Goal: Navigation & Orientation: Find specific page/section

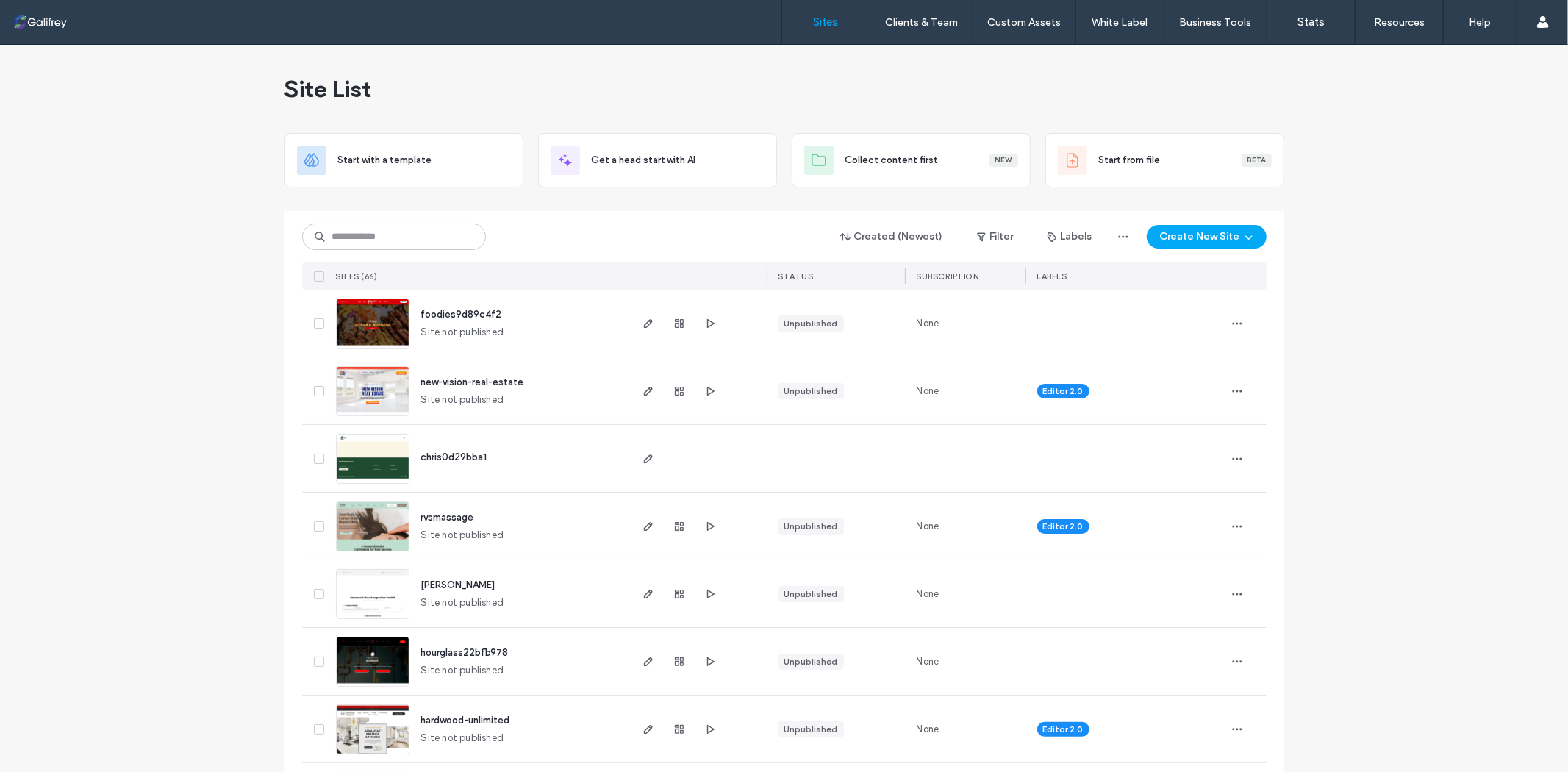
click at [715, 523] on div at bounding box center [696, 526] width 139 height 67
click at [707, 524] on use "button" at bounding box center [710, 525] width 7 height 8
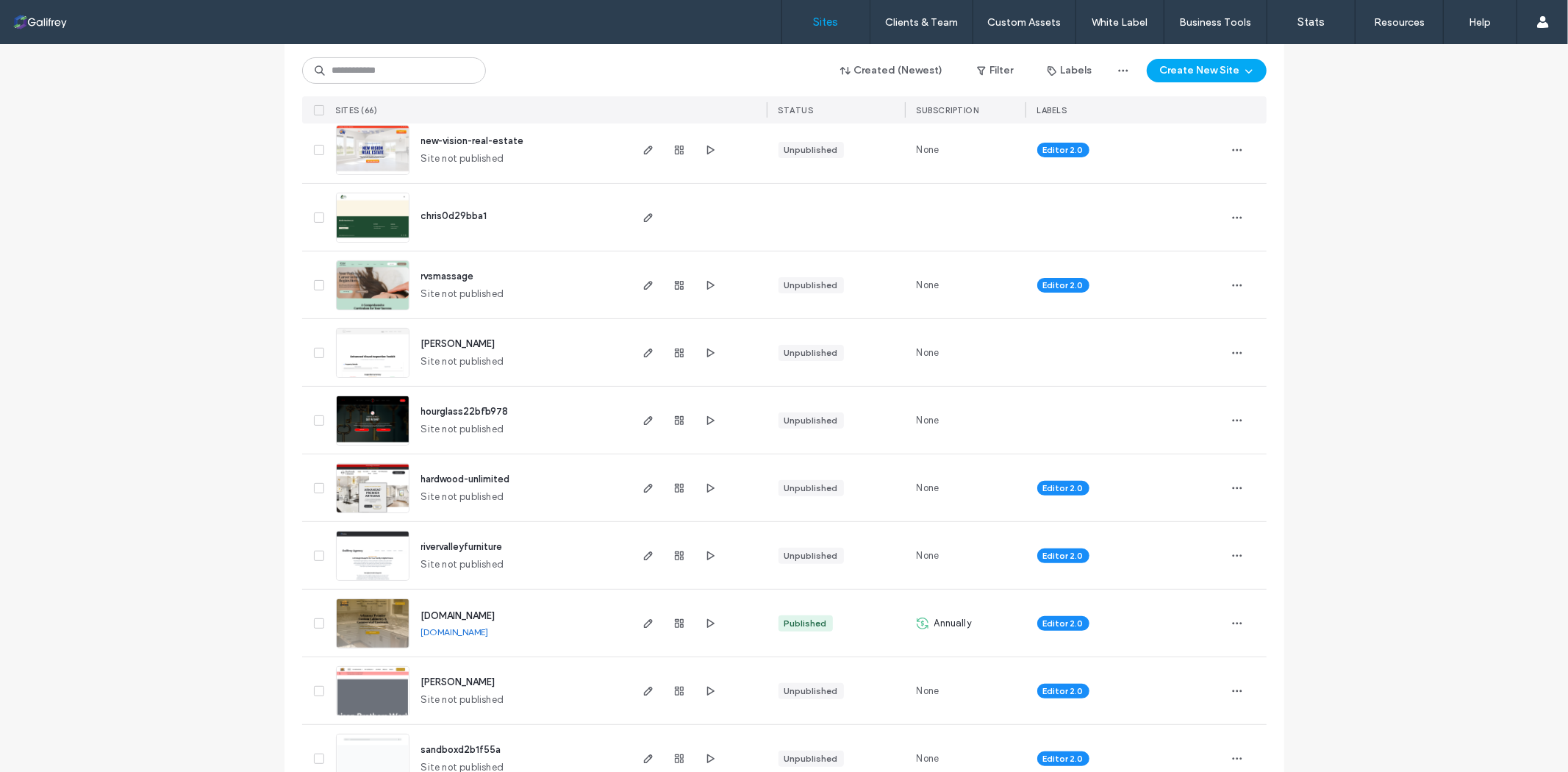
scroll to position [245, 0]
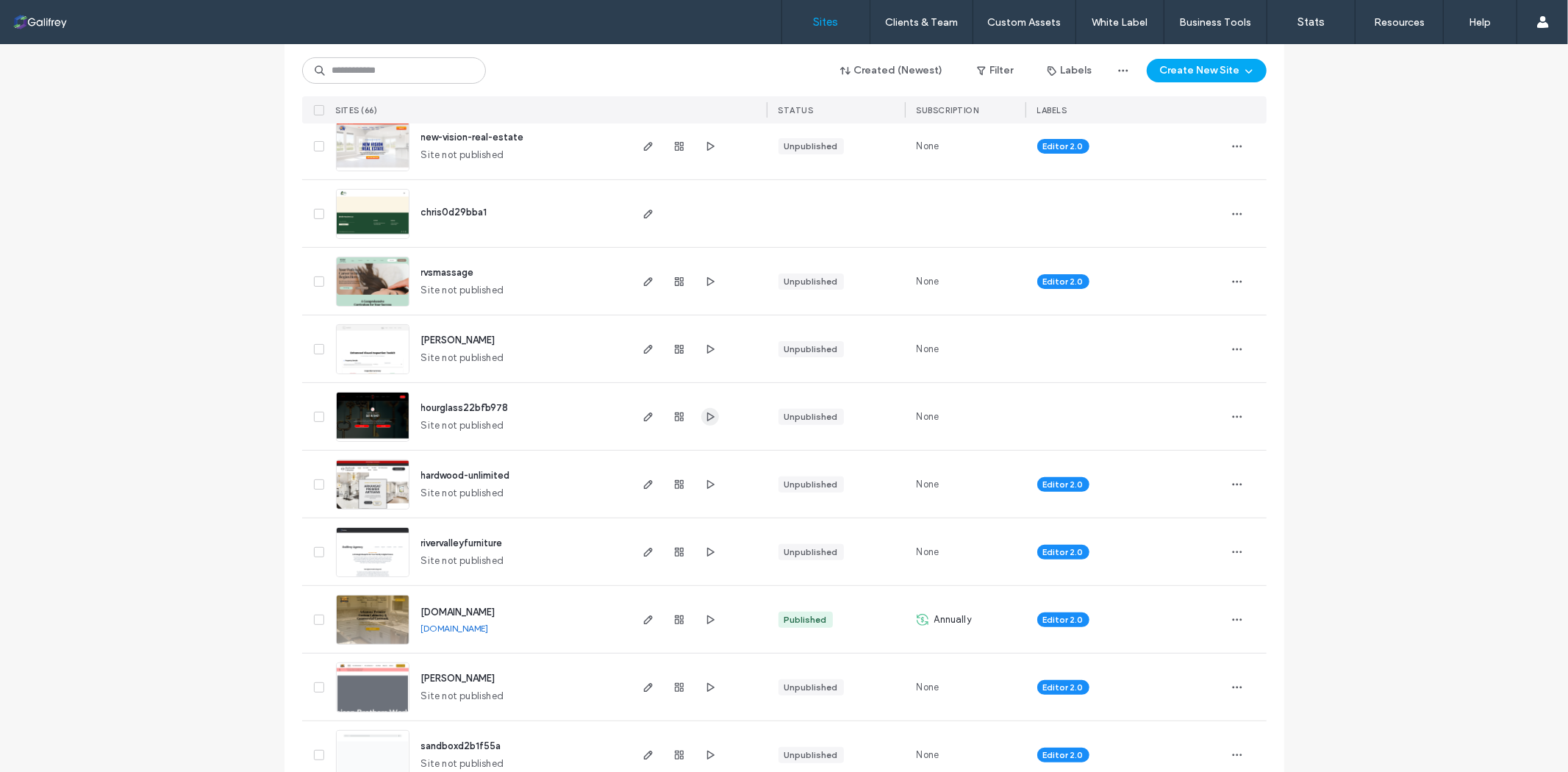
click at [707, 419] on use "button" at bounding box center [710, 416] width 7 height 8
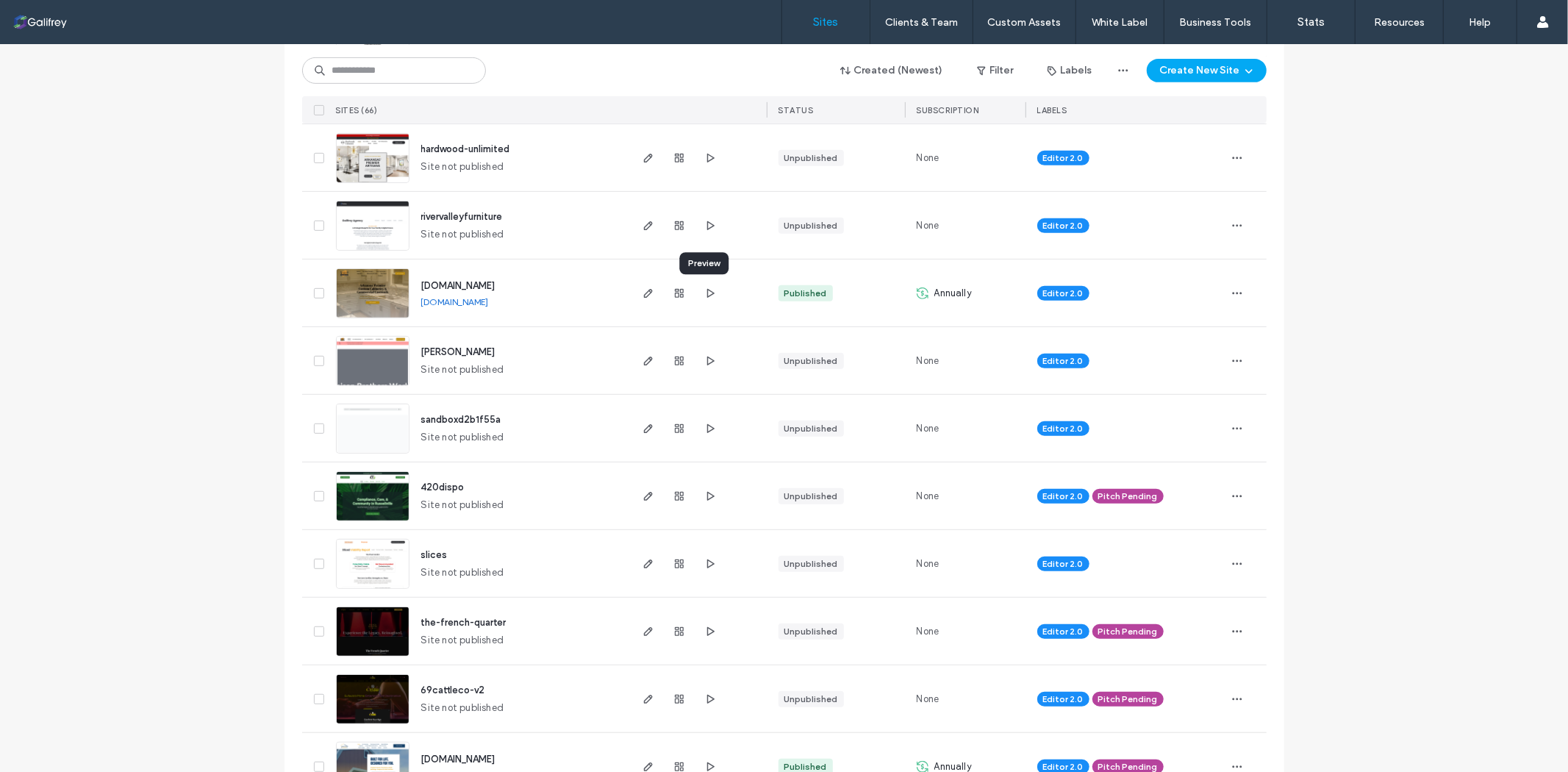
scroll to position [653, 0]
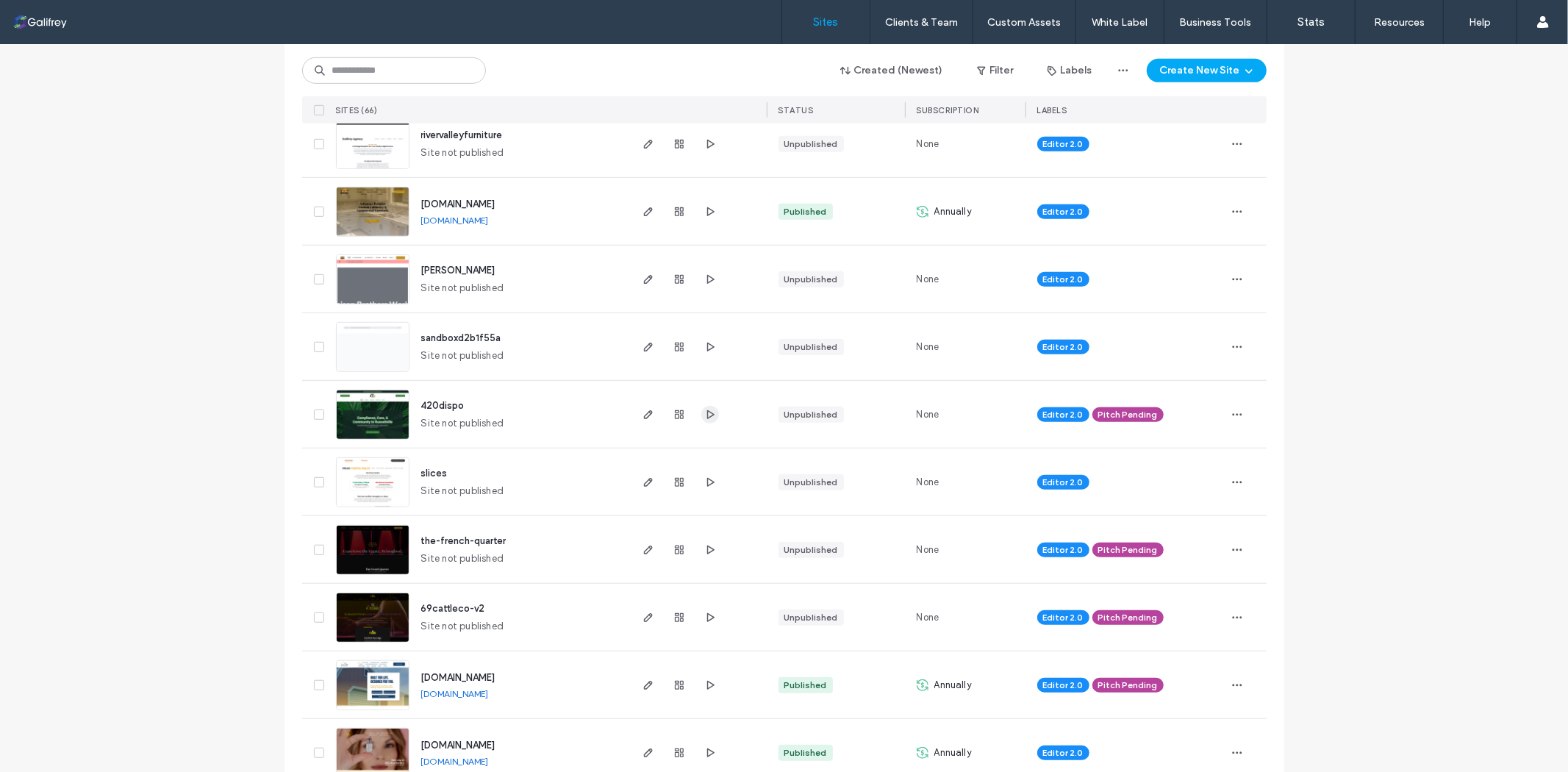
click at [704, 414] on icon "button" at bounding box center [709, 414] width 12 height 12
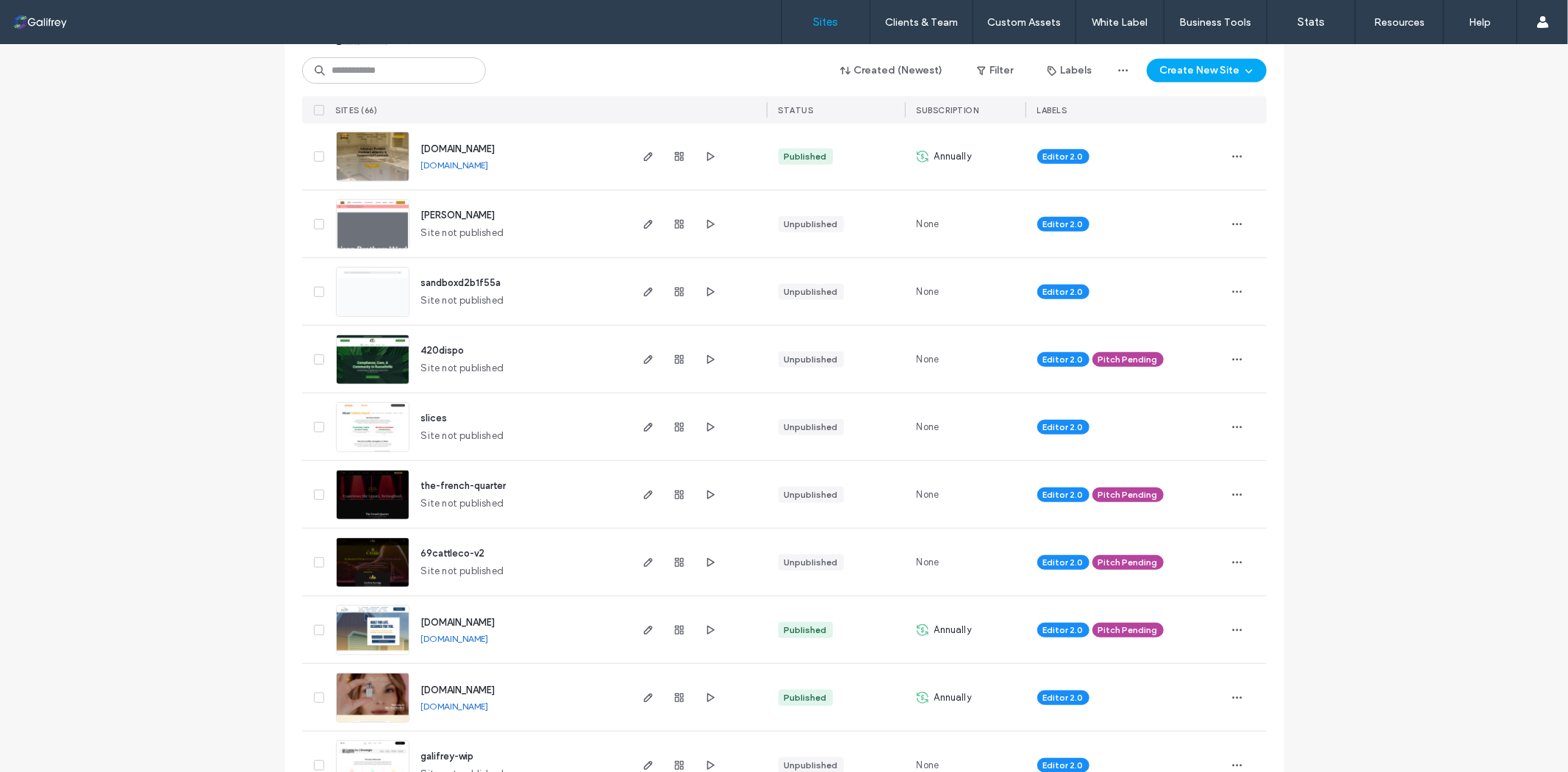
scroll to position [736, 0]
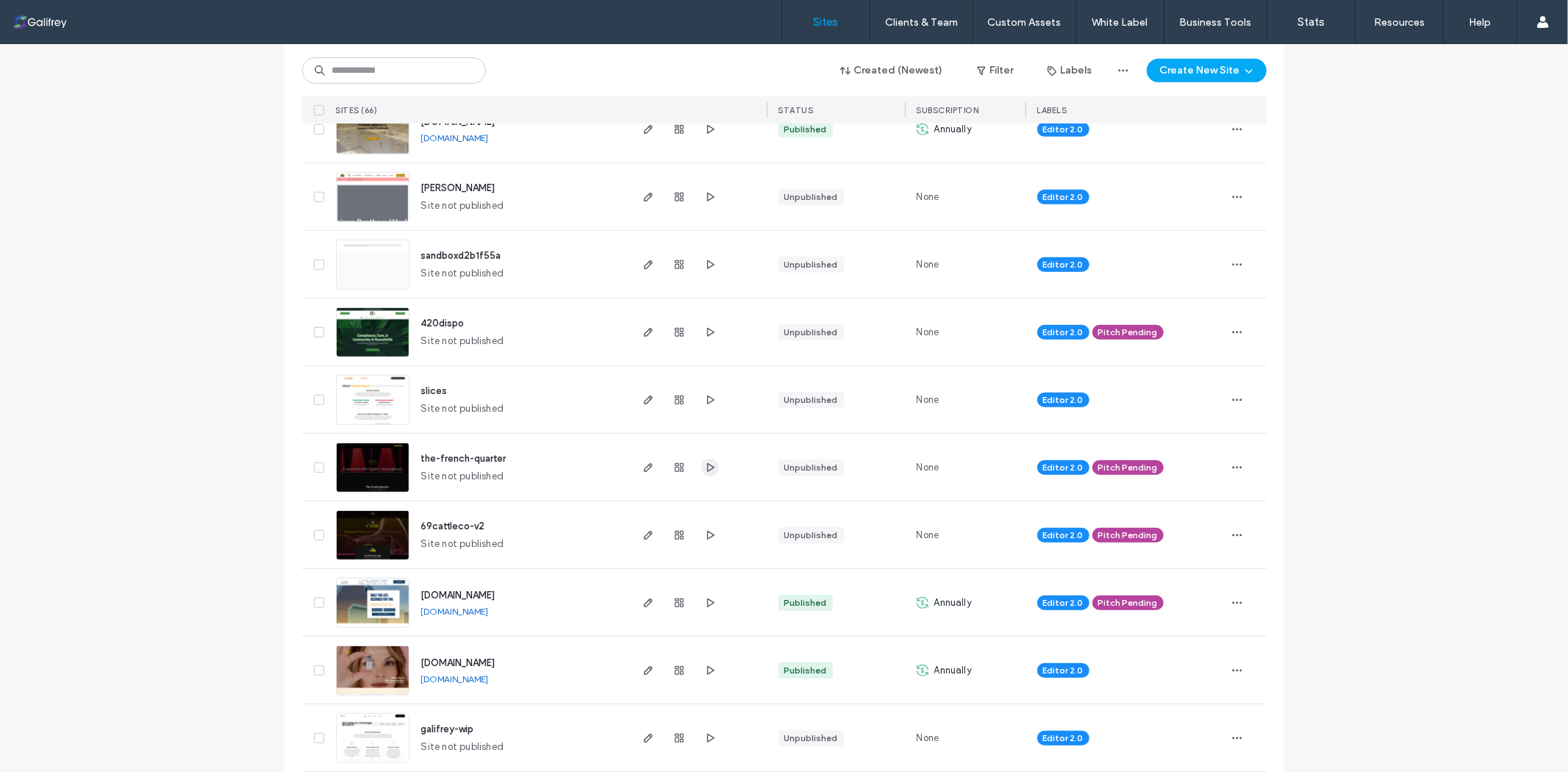
click at [704, 472] on icon "button" at bounding box center [709, 467] width 12 height 12
click at [707, 537] on icon "button" at bounding box center [709, 535] width 12 height 12
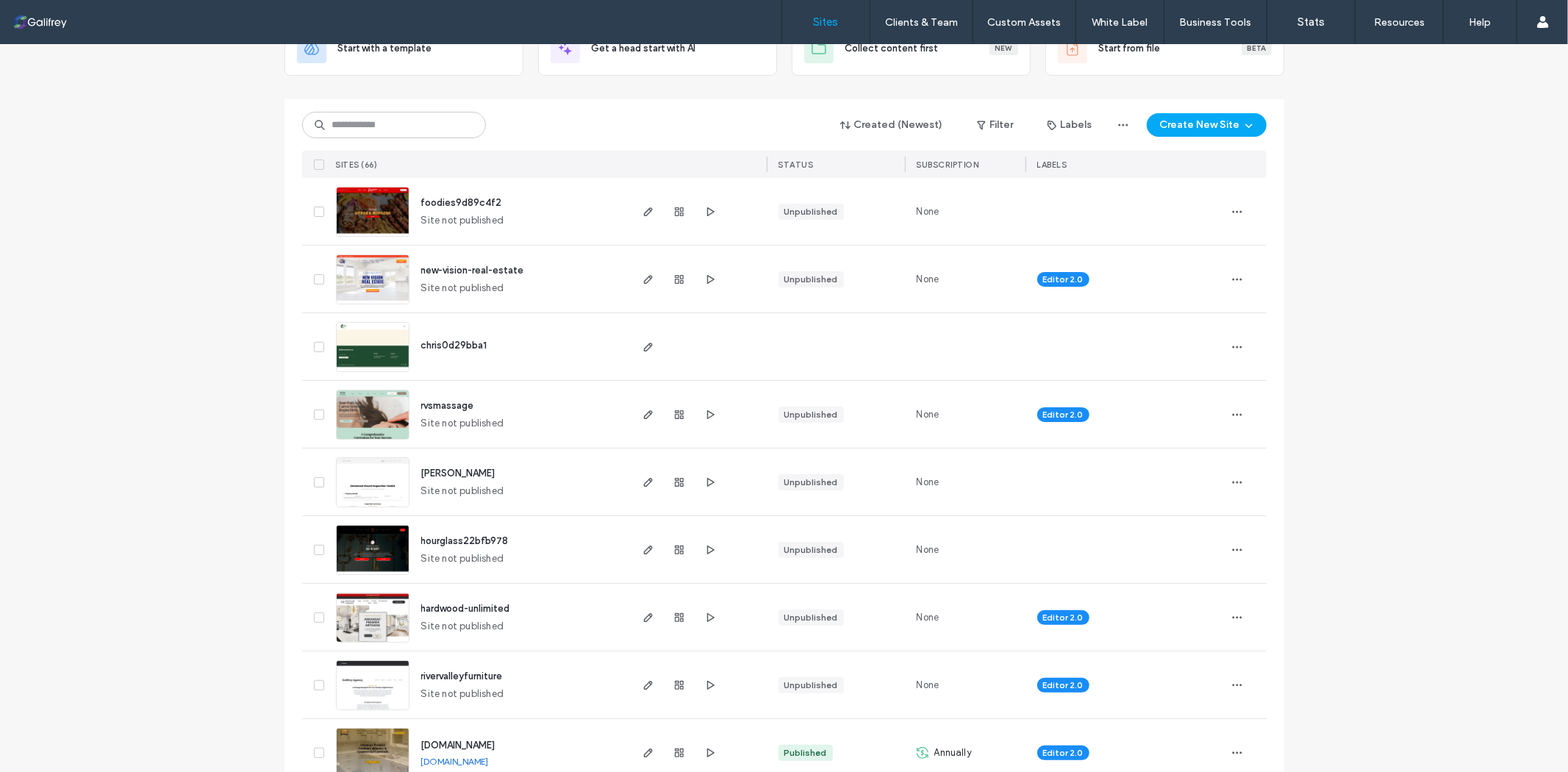
scroll to position [0, 0]
